Goal: Book appointment/travel/reservation

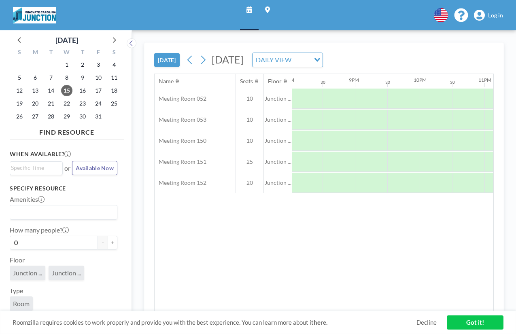
scroll to position [0, 1353]
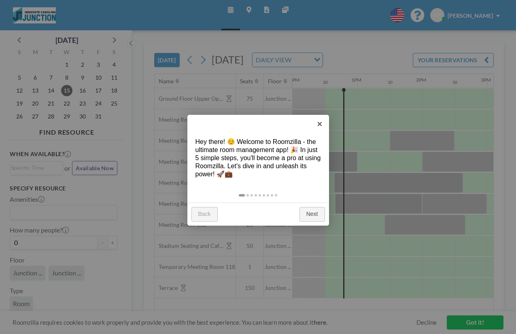
scroll to position [0, 776]
click at [307, 212] on link "Next" at bounding box center [311, 214] width 25 height 15
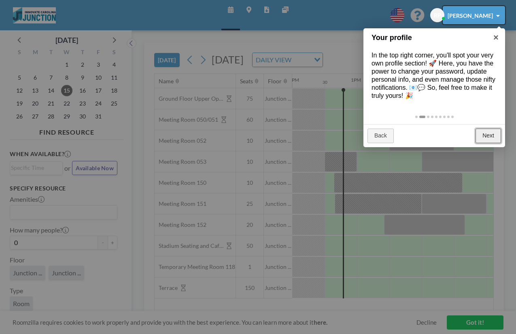
click at [492, 136] on link "Next" at bounding box center [487, 136] width 25 height 15
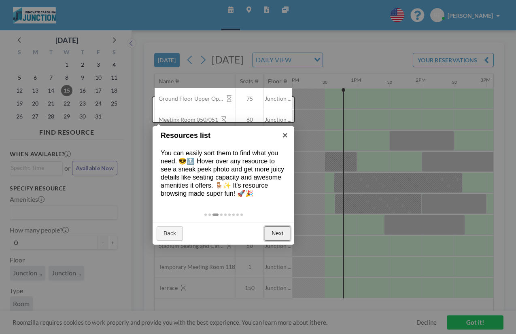
click at [273, 239] on link "Next" at bounding box center [276, 233] width 25 height 15
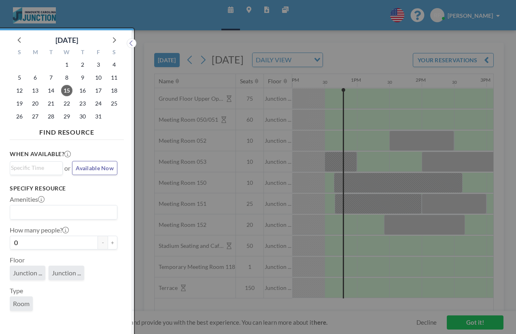
scroll to position [2, 0]
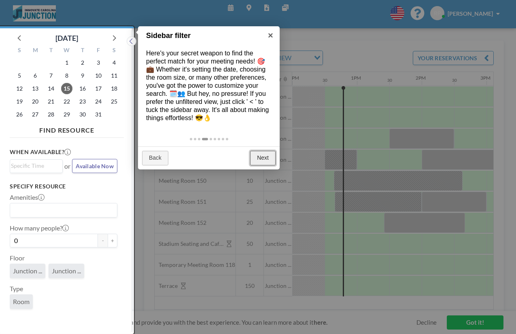
click at [262, 159] on link "Next" at bounding box center [262, 158] width 25 height 15
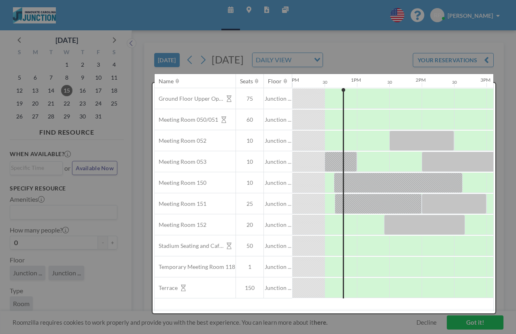
scroll to position [0, 0]
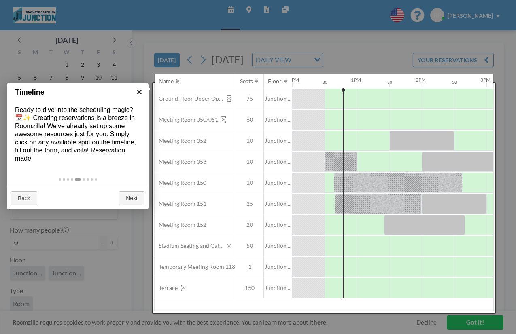
click at [141, 90] on link "×" at bounding box center [139, 92] width 18 height 18
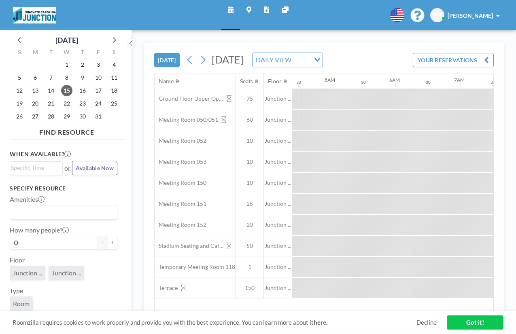
scroll to position [0, 1220]
